Goal: Use online tool/utility: Utilize a website feature to perform a specific function

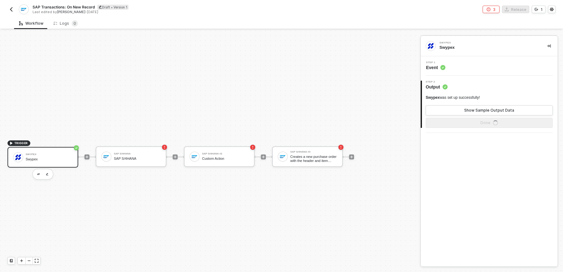
scroll to position [11, 0]
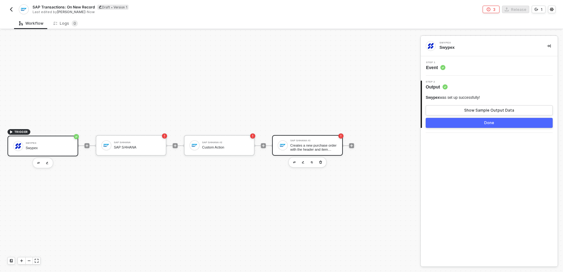
click at [309, 151] on div "SAP S/4HANA #3 Creates a new purchase order with the header and item details pa…" at bounding box center [307, 145] width 71 height 21
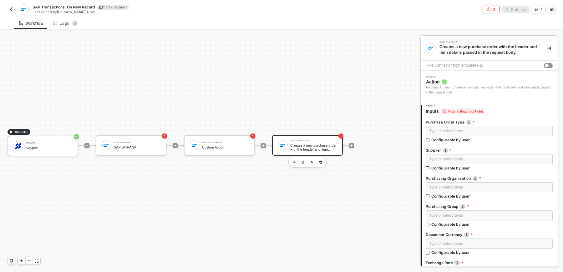
click at [482, 79] on span "Action" at bounding box center [489, 82] width 127 height 6
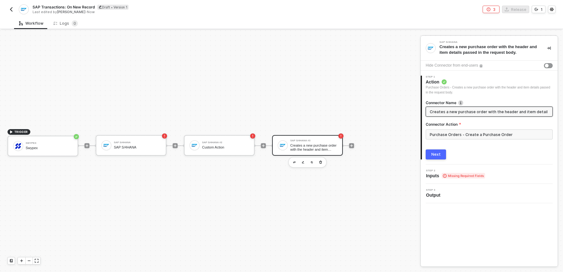
click at [450, 110] on input "Creates a new purchase order with the header and item details passed in the req…" at bounding box center [489, 111] width 118 height 7
click at [445, 132] on input "Purchase Orders - Create a Purchase Order" at bounding box center [489, 135] width 127 height 10
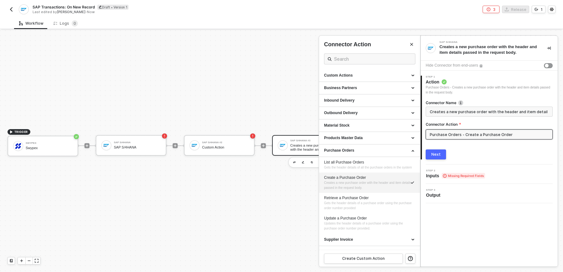
click at [220, 148] on div at bounding box center [281, 151] width 563 height 242
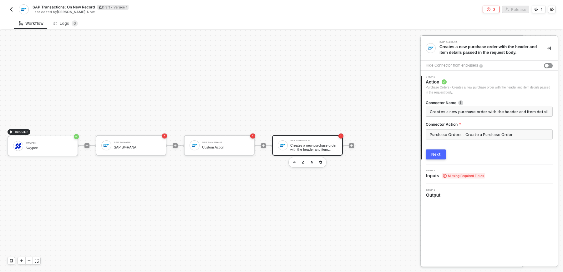
click at [220, 148] on div "Custom Action" at bounding box center [225, 147] width 47 height 4
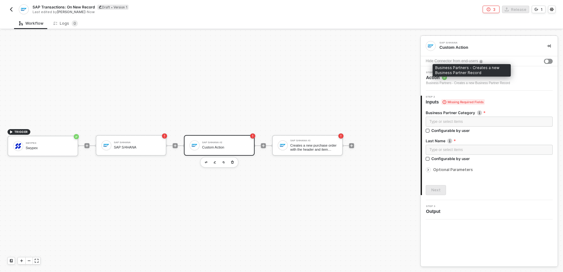
click at [485, 81] on div "Business Partners - Creates a new Business Partner Record" at bounding box center [468, 83] width 84 height 5
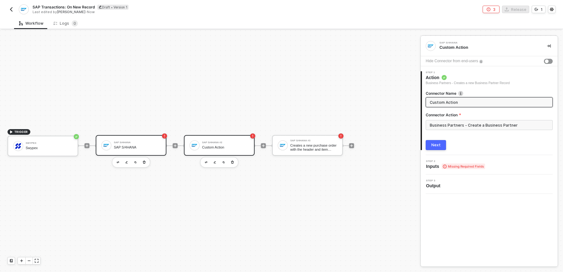
click at [148, 145] on div "SAP S/4HANA" at bounding box center [137, 147] width 47 height 4
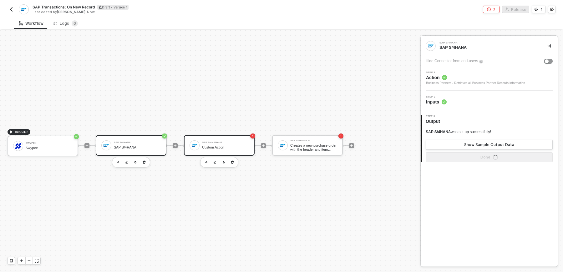
click at [236, 149] on div "Custom Action" at bounding box center [225, 147] width 47 height 4
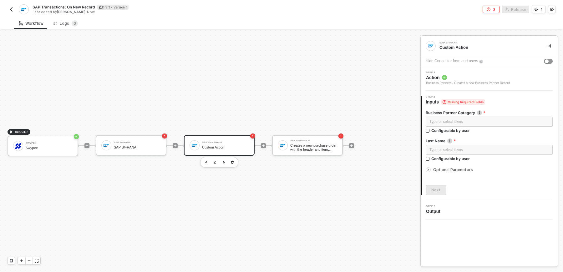
click at [489, 87] on div "Step 1 Action Business Partners - Creates a new Business Partner Record" at bounding box center [489, 78] width 137 height 24
click at [492, 82] on div "Business Partners - Creates a new Business Partner Record" at bounding box center [468, 83] width 84 height 5
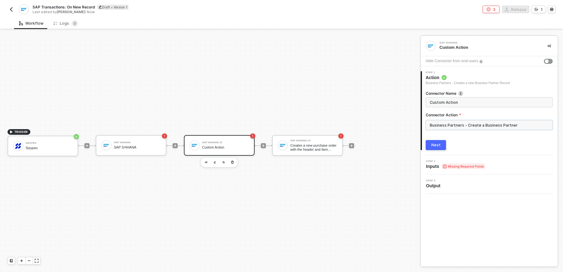
click at [458, 125] on input "Business Partners - Create a Business Partner" at bounding box center [489, 125] width 127 height 10
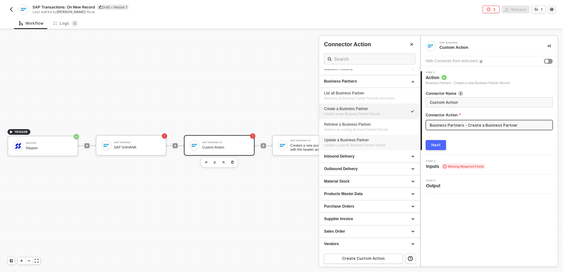
scroll to position [0, 0]
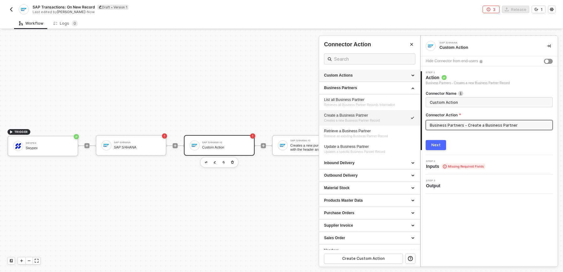
click at [384, 74] on div "Custom Actions" at bounding box center [369, 75] width 91 height 5
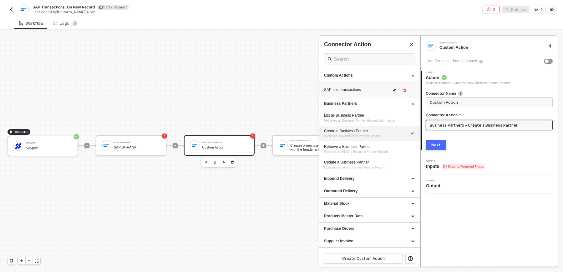
click at [373, 89] on div "SAP post transactions" at bounding box center [357, 89] width 67 height 5
type input "Custom - SAP post transactions"
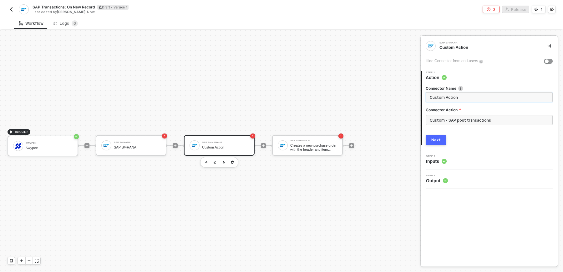
click at [462, 96] on input "Custom Action" at bounding box center [489, 97] width 118 height 7
click at [462, 118] on input "Custom - SAP post transactions" at bounding box center [489, 120] width 127 height 10
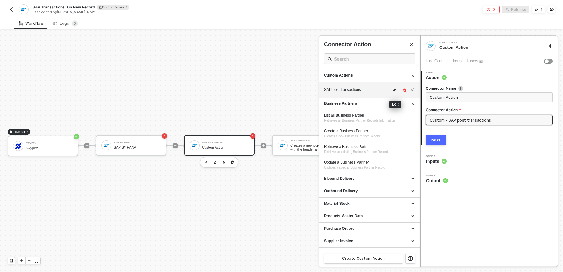
click at [396, 89] on icon "icon-edit" at bounding box center [395, 90] width 3 height 3
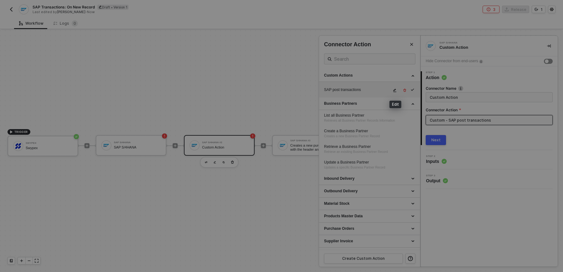
type textarea "HTTP/1.1 403 Forbidden { "data": [ [ { "json": { "message": "AxiosError: Reques…"
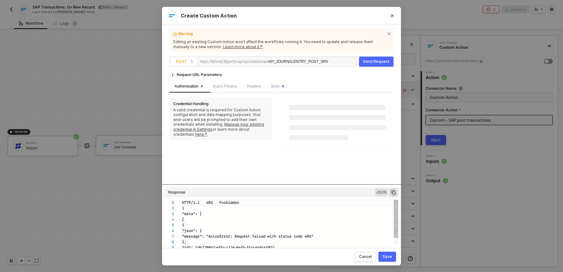
scroll to position [56, 0]
